Goal: Task Accomplishment & Management: Manage account settings

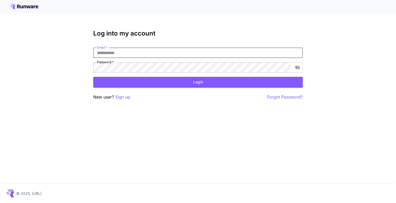
click at [147, 50] on input "Email   *" at bounding box center [197, 53] width 209 height 10
type input "**********"
click at [149, 82] on button "Login" at bounding box center [197, 82] width 209 height 11
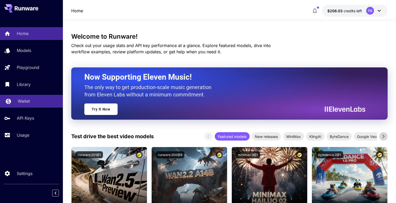
click at [15, 102] on link "Wallet" at bounding box center [31, 101] width 63 height 13
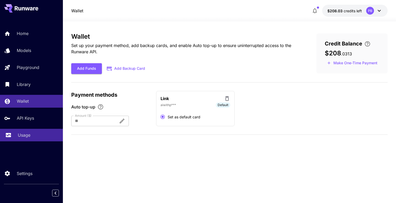
click at [26, 138] on p "Usage" at bounding box center [24, 135] width 13 height 6
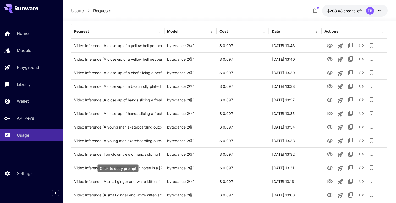
scroll to position [63, 0]
